Goal: Information Seeking & Learning: Learn about a topic

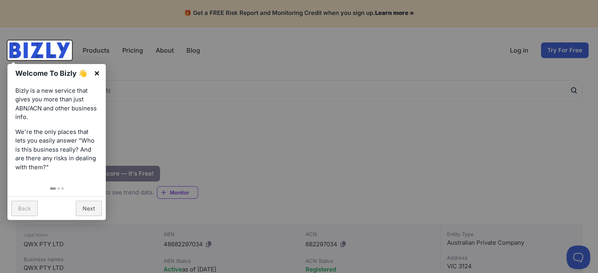
click at [97, 72] on link "×" at bounding box center [97, 73] width 18 height 18
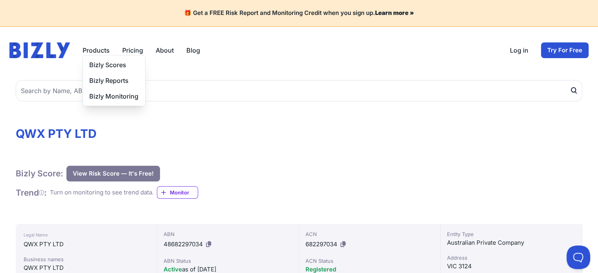
click at [92, 51] on button "Products" at bounding box center [96, 50] width 27 height 9
click at [130, 51] on link "Pricing" at bounding box center [132, 50] width 21 height 9
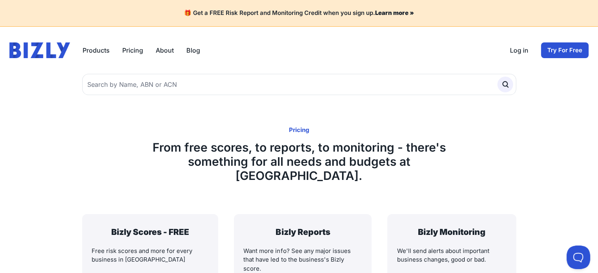
click at [347, 51] on div "Products Bizly Scores Bizly Reports Bizly Monitoring Pricing About Blog Open ma…" at bounding box center [298, 50] width 579 height 16
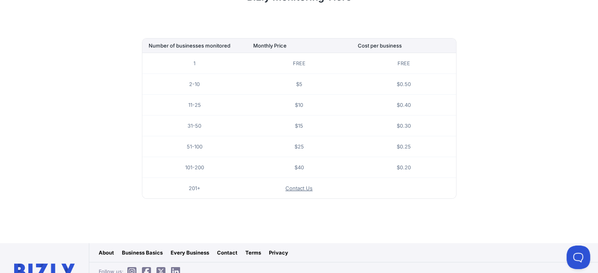
scroll to position [538, 0]
